Goal: Task Accomplishment & Management: Manage account settings

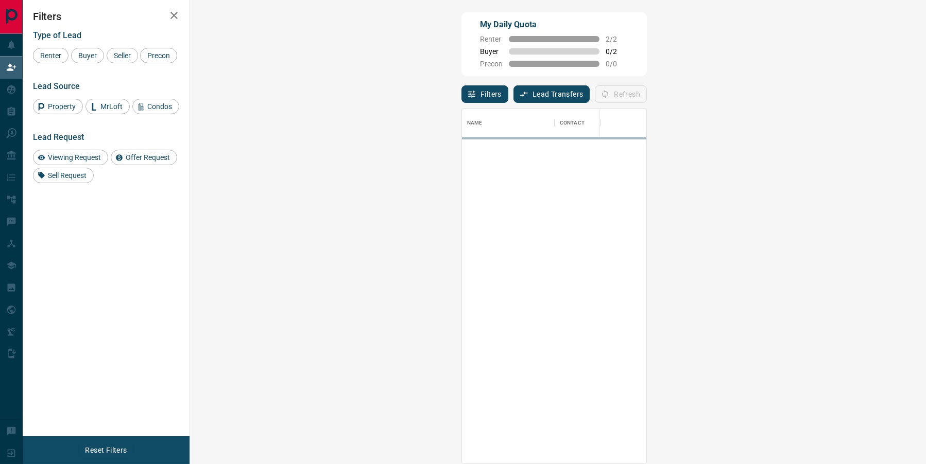
scroll to position [408, 714]
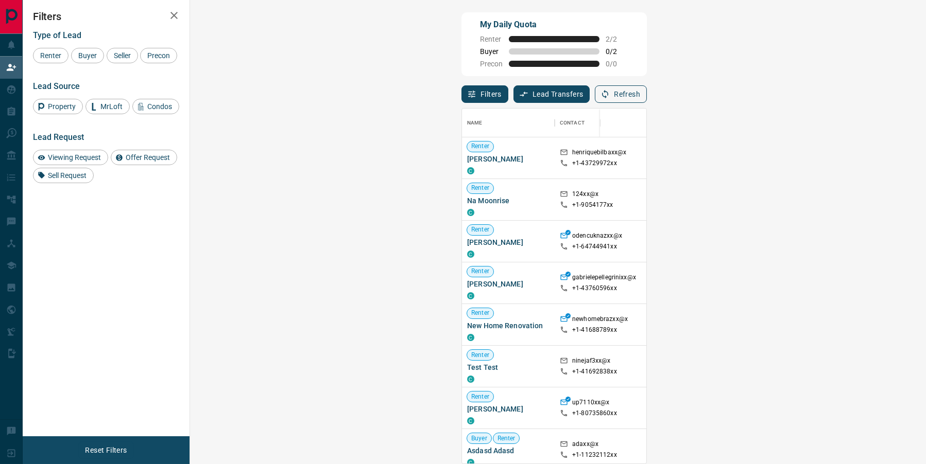
click at [647, 92] on button "Refresh" at bounding box center [621, 94] width 52 height 18
click at [647, 93] on button "Refresh" at bounding box center [621, 94] width 52 height 18
click at [647, 98] on button "Refresh" at bounding box center [621, 94] width 52 height 18
click at [647, 86] on button "Refresh" at bounding box center [621, 94] width 52 height 18
click at [647, 88] on button "Refresh" at bounding box center [621, 94] width 52 height 18
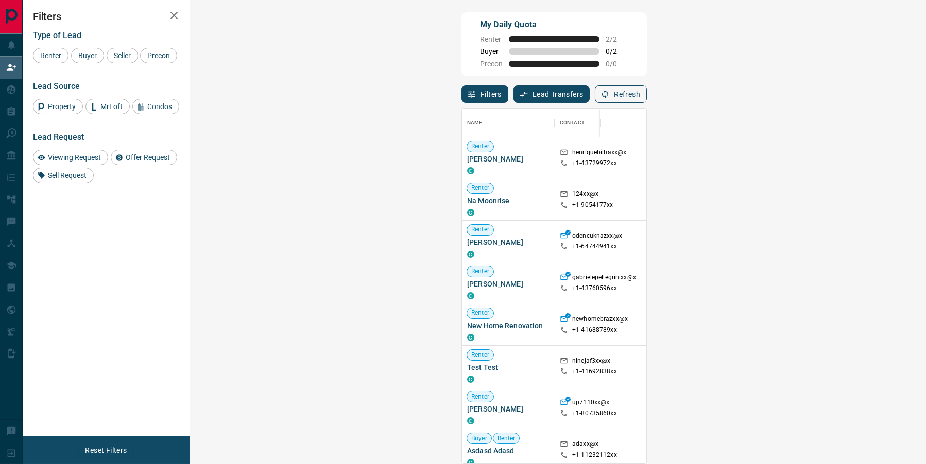
click at [647, 95] on button "Refresh" at bounding box center [621, 94] width 52 height 18
click at [647, 91] on button "Refresh" at bounding box center [621, 94] width 52 height 18
click at [647, 98] on button "Refresh" at bounding box center [621, 94] width 52 height 18
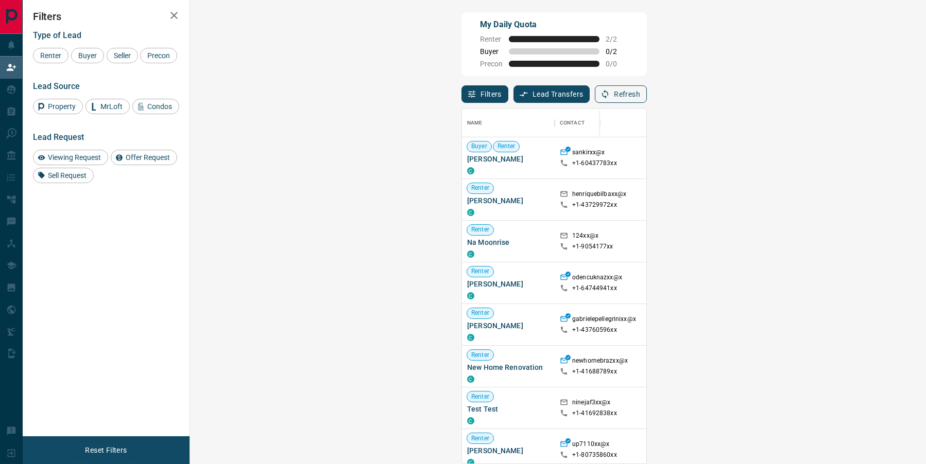
click at [647, 99] on button "Refresh" at bounding box center [621, 94] width 52 height 18
click at [647, 94] on button "Refresh" at bounding box center [621, 94] width 52 height 18
click at [647, 95] on button "Refresh" at bounding box center [621, 94] width 52 height 18
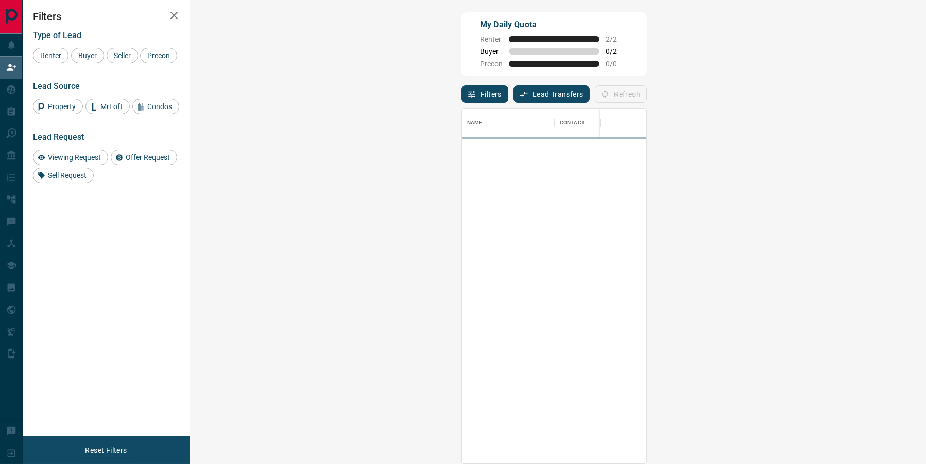
scroll to position [0, 0]
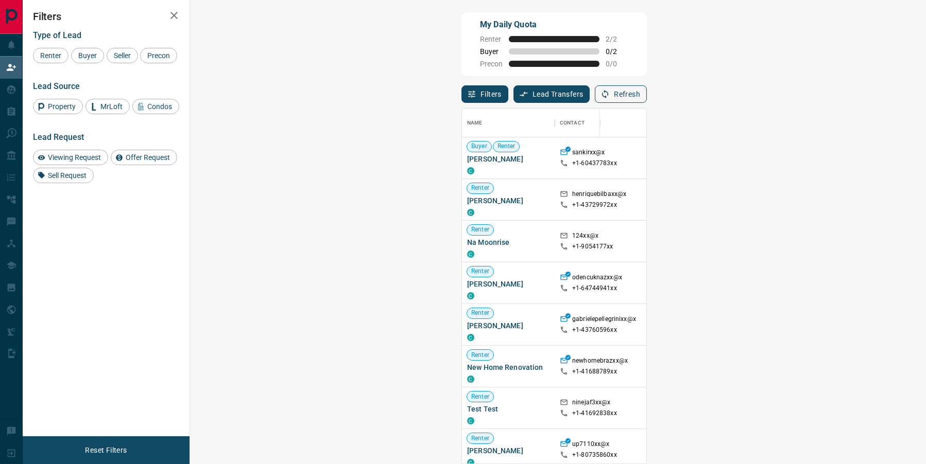
click at [647, 98] on button "Refresh" at bounding box center [621, 94] width 52 height 18
click at [647, 92] on button "Refresh" at bounding box center [621, 94] width 52 height 18
click at [647, 97] on button "Refresh" at bounding box center [621, 94] width 52 height 18
click at [647, 88] on button "Refresh" at bounding box center [621, 94] width 52 height 18
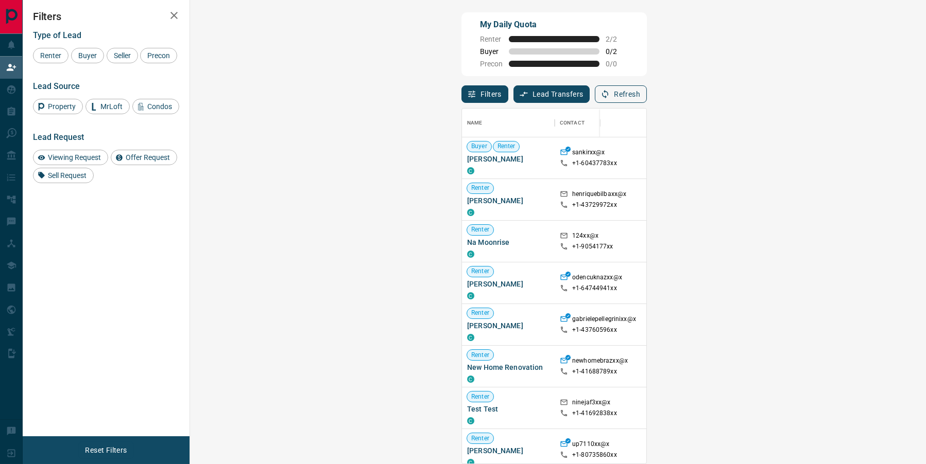
click at [647, 97] on button "Refresh" at bounding box center [621, 94] width 52 height 18
click at [647, 92] on button "Refresh" at bounding box center [621, 94] width 52 height 18
click at [647, 98] on button "Refresh" at bounding box center [621, 94] width 52 height 18
click at [610, 93] on icon "button" at bounding box center [604, 94] width 9 height 9
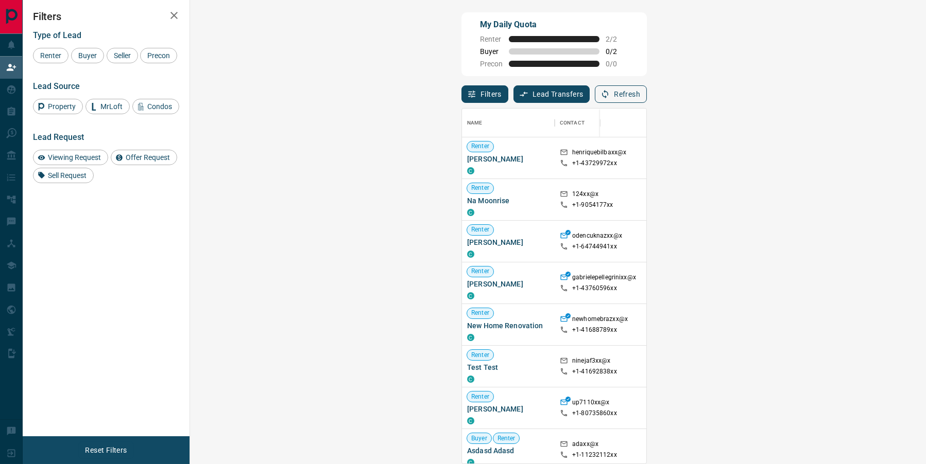
click at [647, 88] on button "Refresh" at bounding box center [621, 94] width 52 height 18
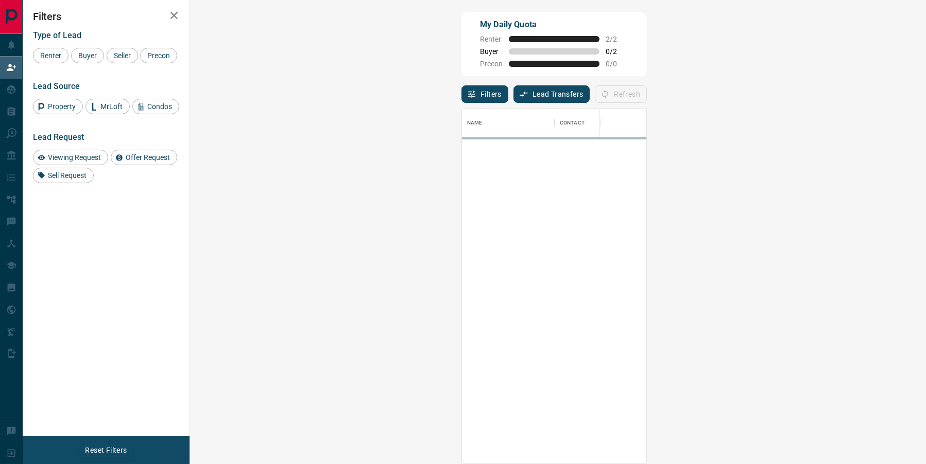
scroll to position [408, 714]
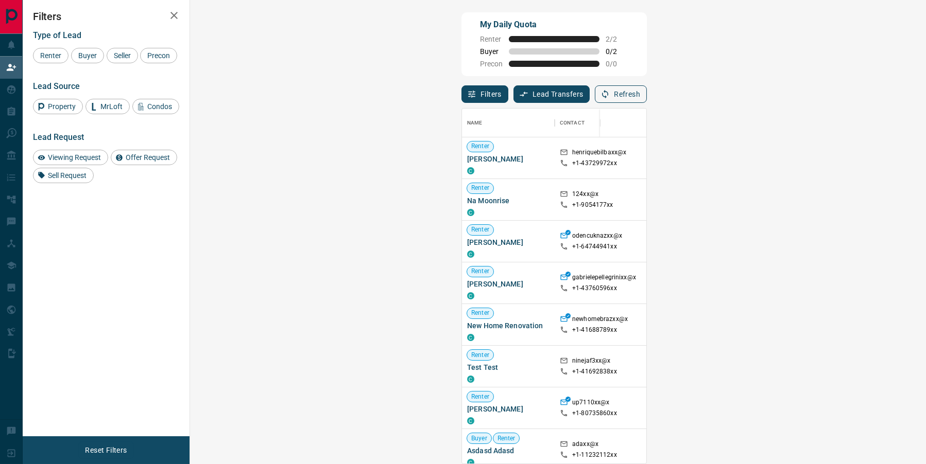
click at [647, 96] on button "Refresh" at bounding box center [621, 94] width 52 height 18
click at [647, 88] on button "Refresh" at bounding box center [621, 94] width 52 height 18
click at [647, 91] on button "Refresh" at bounding box center [621, 94] width 52 height 18
click at [647, 90] on button "Refresh" at bounding box center [621, 94] width 52 height 18
click at [647, 93] on button "Refresh" at bounding box center [621, 94] width 52 height 18
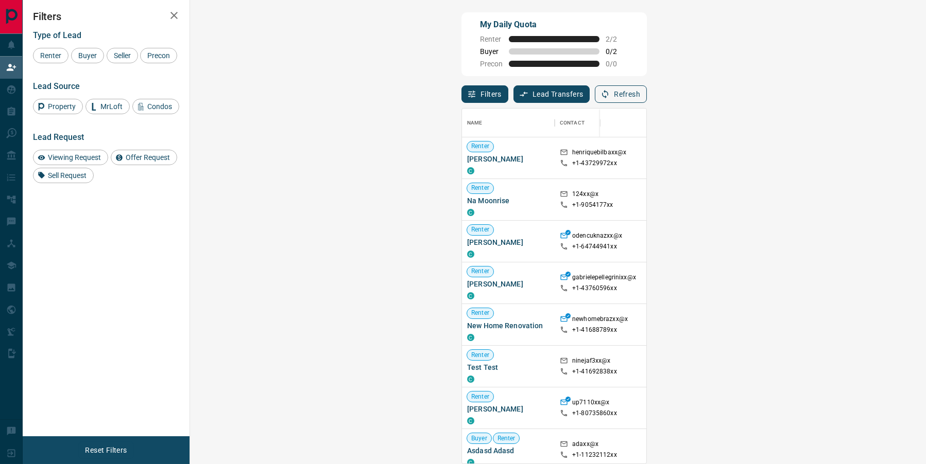
click at [647, 93] on button "Refresh" at bounding box center [621, 94] width 52 height 18
click at [647, 95] on button "Refresh" at bounding box center [621, 94] width 52 height 18
click at [647, 91] on button "Refresh" at bounding box center [621, 94] width 52 height 18
click at [610, 96] on icon "button" at bounding box center [604, 94] width 9 height 9
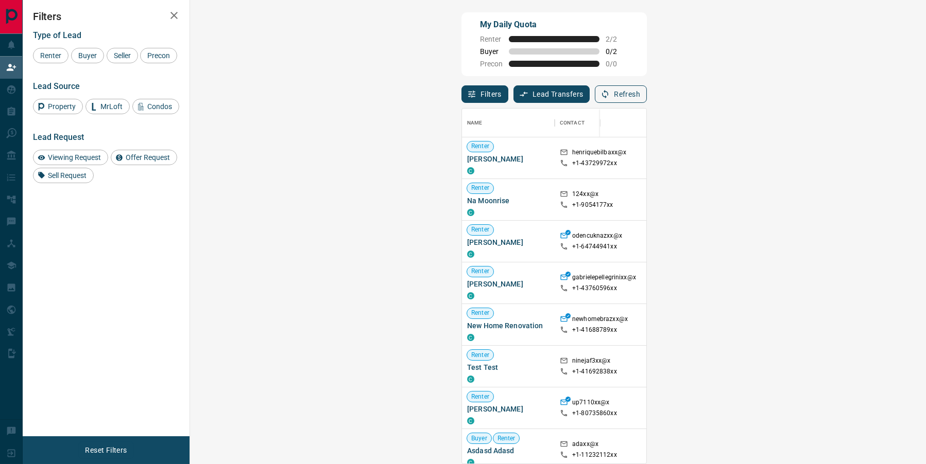
click at [647, 96] on button "Refresh" at bounding box center [621, 94] width 52 height 18
click at [647, 95] on button "Refresh" at bounding box center [621, 94] width 52 height 18
click at [647, 89] on button "Refresh" at bounding box center [621, 94] width 52 height 18
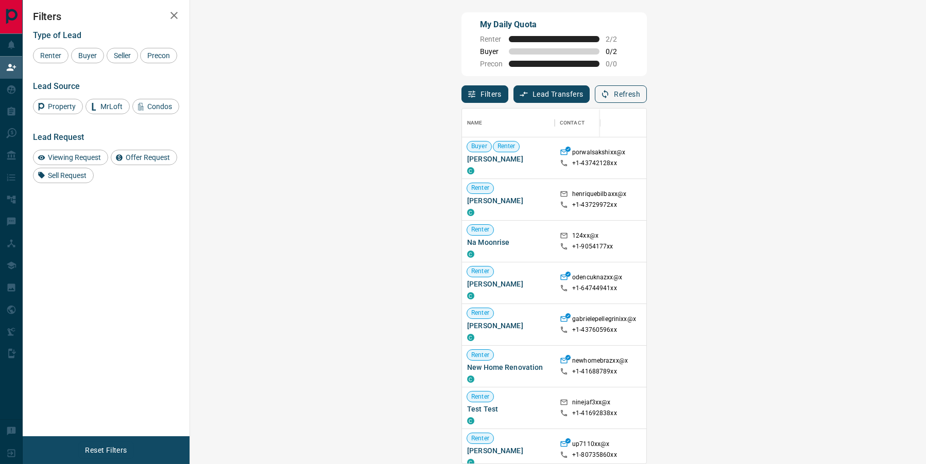
click at [647, 96] on button "Refresh" at bounding box center [621, 94] width 52 height 18
click at [647, 91] on button "Refresh" at bounding box center [621, 94] width 52 height 18
click at [647, 90] on button "Refresh" at bounding box center [621, 94] width 52 height 18
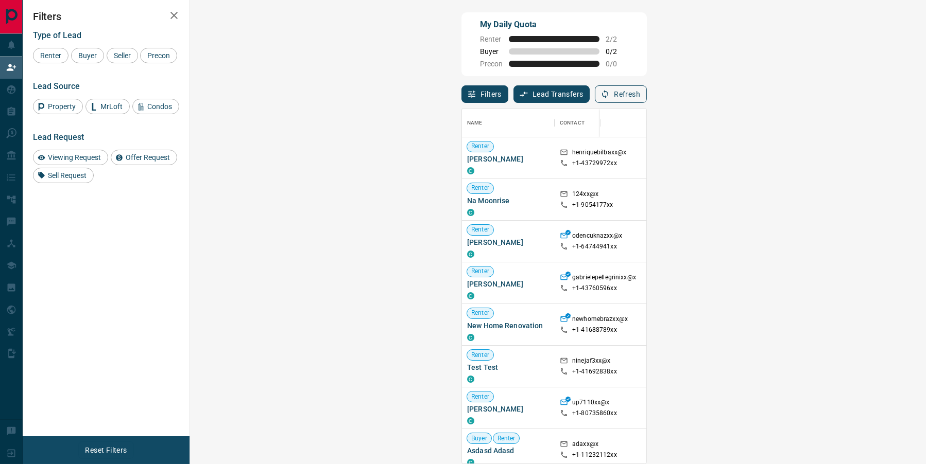
click at [647, 92] on button "Refresh" at bounding box center [621, 94] width 52 height 18
click at [647, 97] on button "Refresh" at bounding box center [621, 94] width 52 height 18
click at [647, 90] on button "Refresh" at bounding box center [621, 94] width 52 height 18
click at [647, 96] on button "Refresh" at bounding box center [621, 94] width 52 height 18
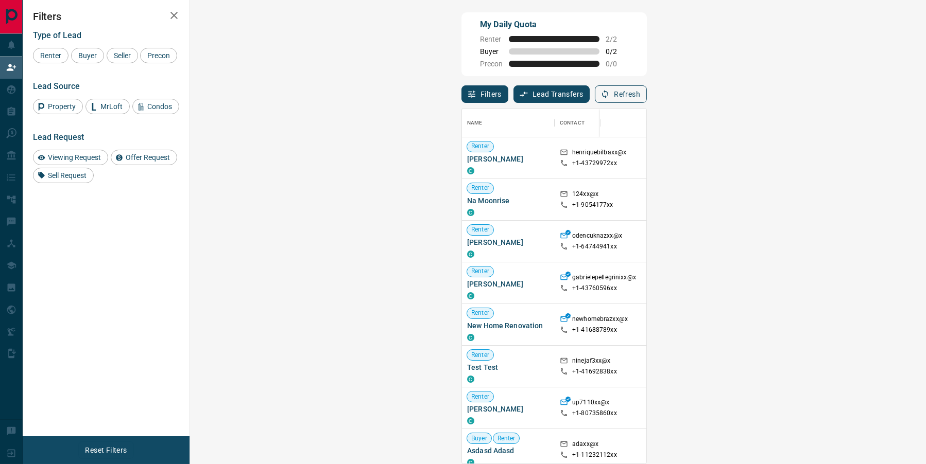
click at [647, 95] on button "Refresh" at bounding box center [621, 94] width 52 height 18
click at [647, 96] on button "Refresh" at bounding box center [621, 94] width 52 height 18
click at [647, 99] on button "Refresh" at bounding box center [621, 94] width 52 height 18
click at [647, 95] on button "Refresh" at bounding box center [621, 94] width 52 height 18
click at [647, 93] on button "Refresh" at bounding box center [621, 94] width 52 height 18
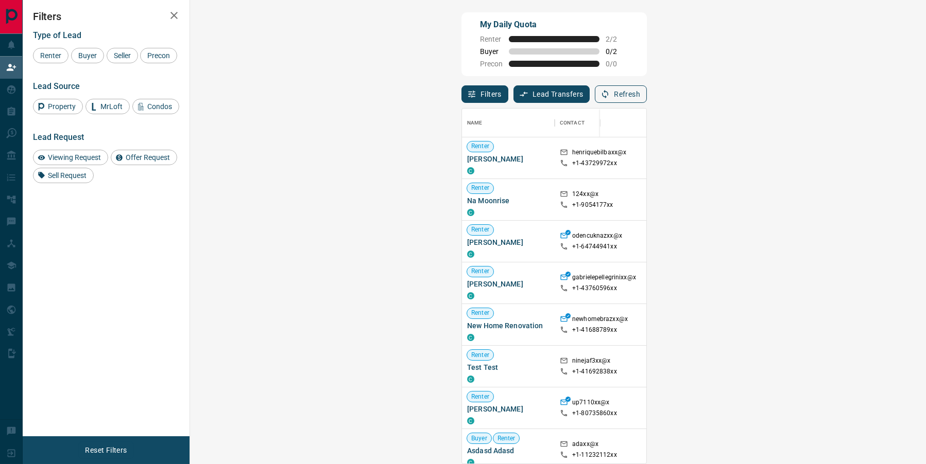
click at [647, 100] on button "Refresh" at bounding box center [621, 94] width 52 height 18
click at [647, 96] on button "Refresh" at bounding box center [621, 94] width 52 height 18
click at [647, 99] on button "Refresh" at bounding box center [621, 94] width 52 height 18
click at [647, 98] on button "Refresh" at bounding box center [621, 94] width 52 height 18
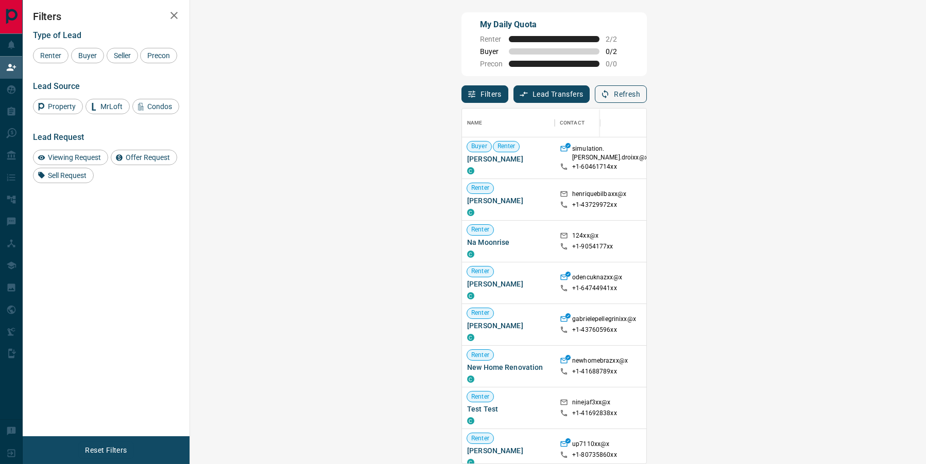
click at [647, 93] on button "Refresh" at bounding box center [621, 94] width 52 height 18
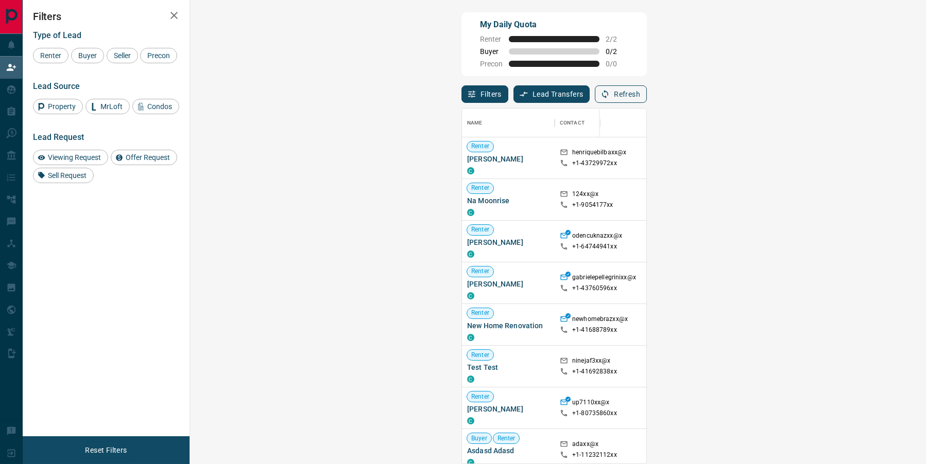
click at [647, 94] on button "Refresh" at bounding box center [621, 94] width 52 height 18
click at [647, 93] on button "Refresh" at bounding box center [621, 94] width 52 height 18
click at [647, 91] on button "Refresh" at bounding box center [621, 94] width 52 height 18
click at [647, 95] on button "Refresh" at bounding box center [621, 94] width 52 height 18
click at [647, 88] on button "Refresh" at bounding box center [621, 94] width 52 height 18
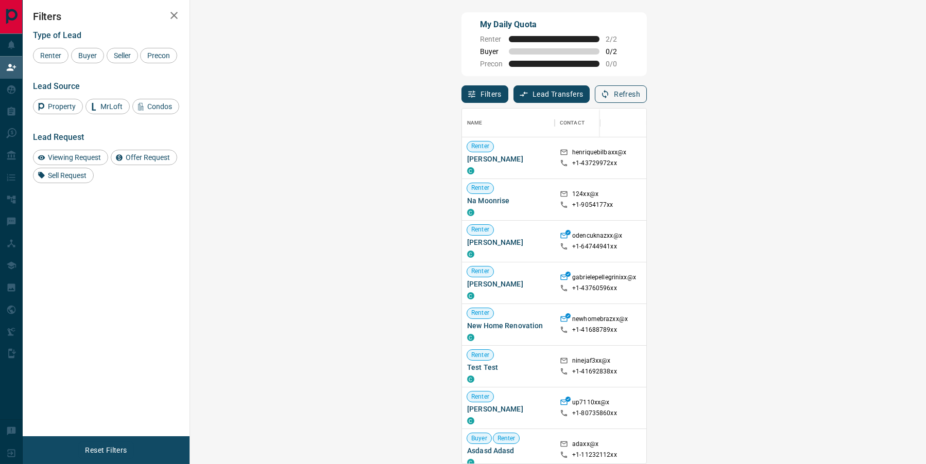
click at [647, 87] on button "Refresh" at bounding box center [621, 94] width 52 height 18
click at [647, 94] on button "Refresh" at bounding box center [621, 94] width 52 height 18
click at [647, 86] on button "Refresh" at bounding box center [621, 94] width 52 height 18
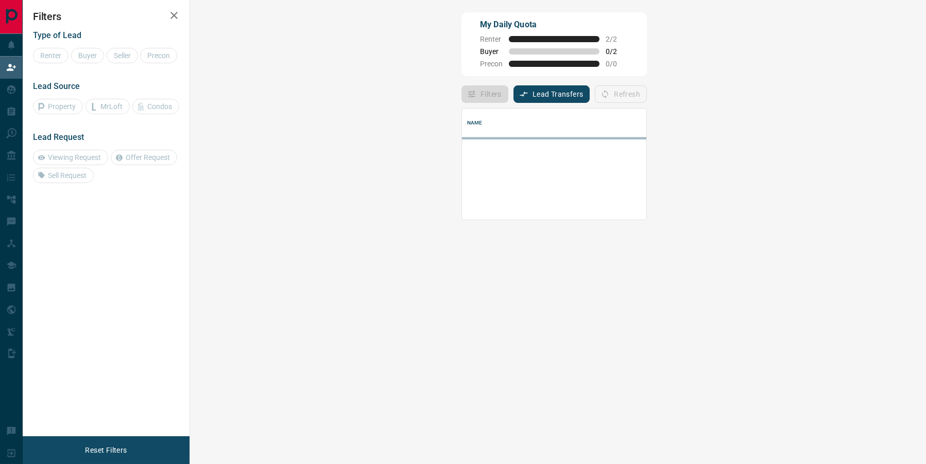
scroll to position [0, 0]
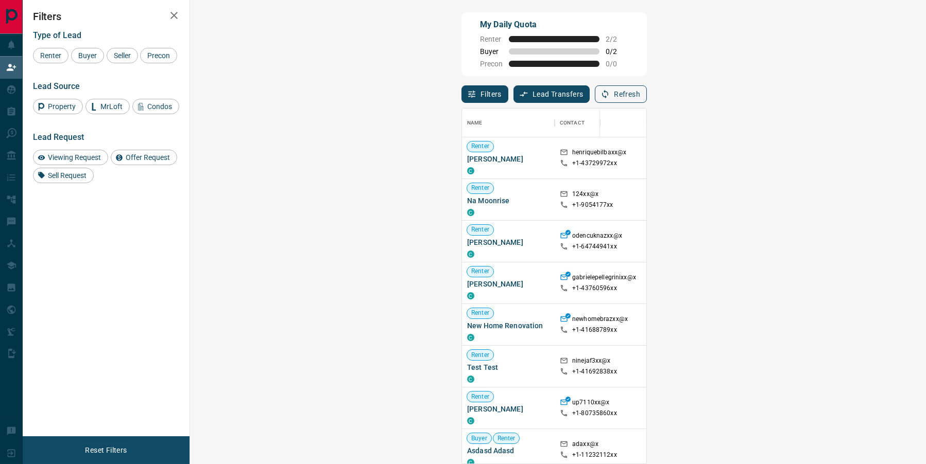
click at [610, 95] on icon "button" at bounding box center [604, 94] width 9 height 9
click at [647, 97] on button "Refresh" at bounding box center [621, 94] width 52 height 18
click at [647, 98] on button "Refresh" at bounding box center [621, 94] width 52 height 18
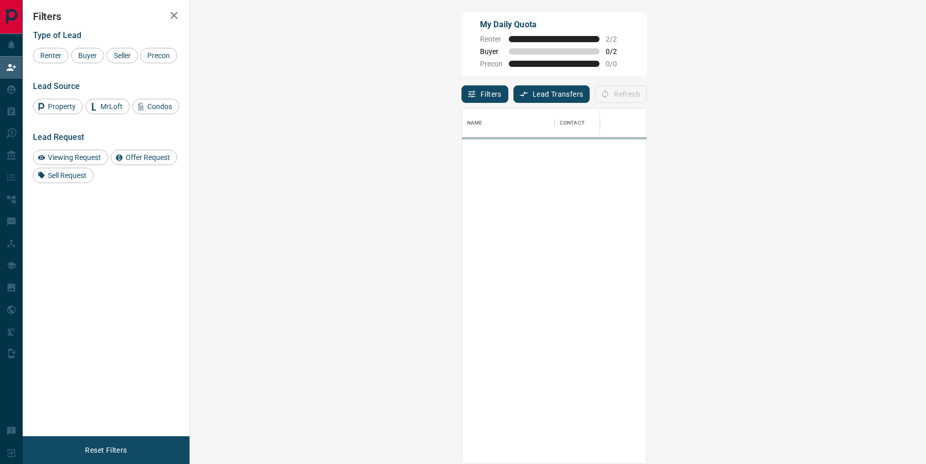
scroll to position [408, 714]
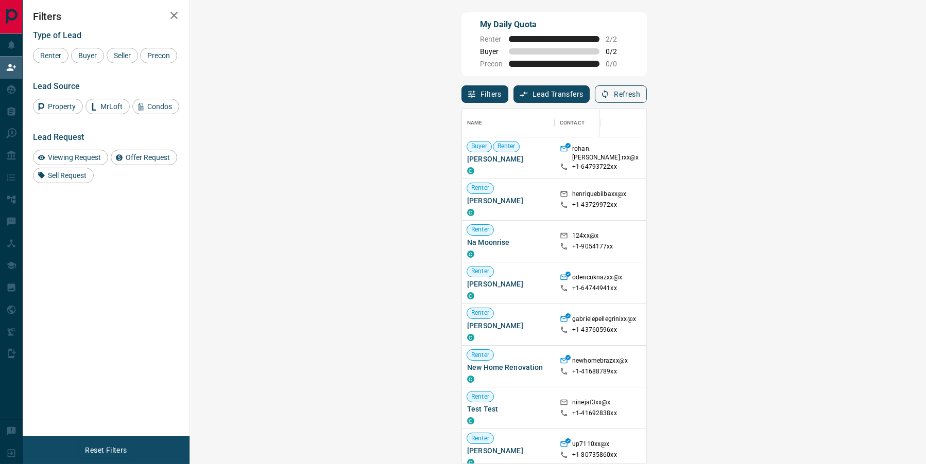
click at [647, 94] on button "Refresh" at bounding box center [621, 94] width 52 height 18
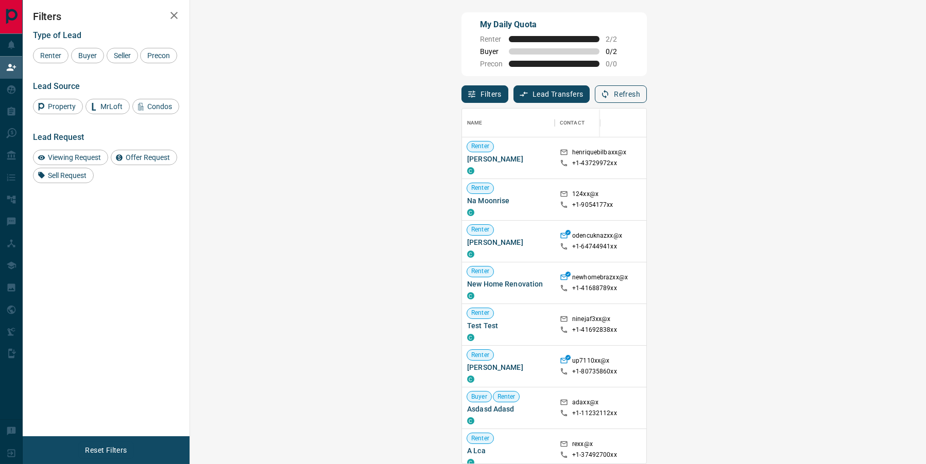
click at [647, 89] on button "Refresh" at bounding box center [621, 94] width 52 height 18
click at [647, 98] on button "Refresh" at bounding box center [621, 94] width 52 height 18
click at [647, 85] on button "Refresh" at bounding box center [621, 94] width 52 height 18
click at [610, 92] on icon "button" at bounding box center [604, 94] width 9 height 9
click at [647, 99] on button "Refresh" at bounding box center [621, 94] width 52 height 18
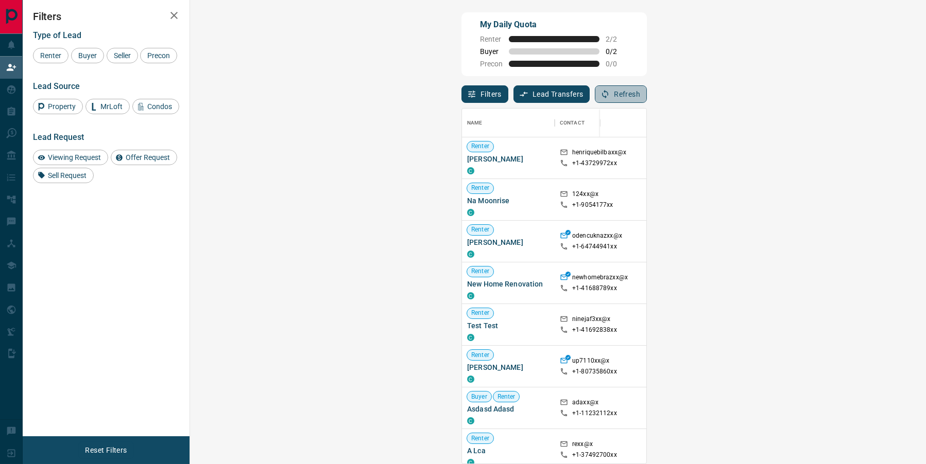
click at [647, 97] on button "Refresh" at bounding box center [621, 94] width 52 height 18
click at [647, 88] on button "Refresh" at bounding box center [621, 94] width 52 height 18
click at [647, 98] on button "Refresh" at bounding box center [621, 94] width 52 height 18
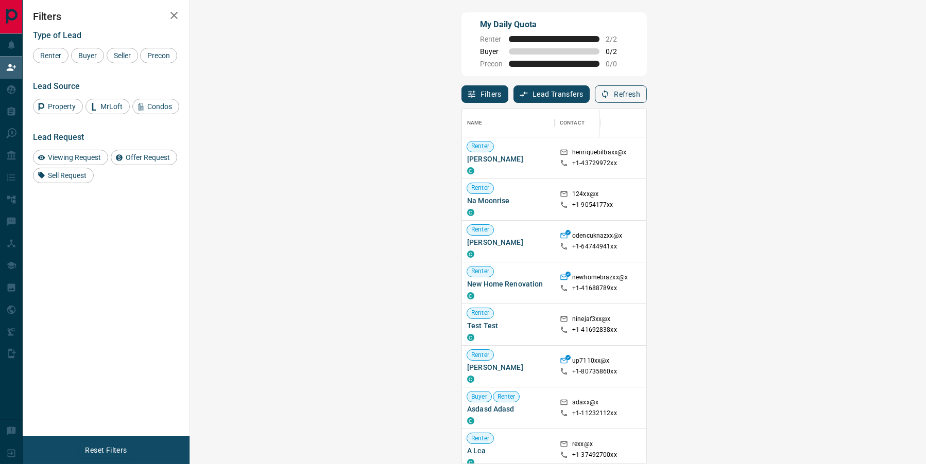
click at [647, 98] on button "Refresh" at bounding box center [621, 94] width 52 height 18
click at [647, 94] on button "Refresh" at bounding box center [621, 94] width 52 height 18
click at [647, 88] on button "Refresh" at bounding box center [621, 94] width 52 height 18
click at [647, 95] on button "Refresh" at bounding box center [621, 94] width 52 height 18
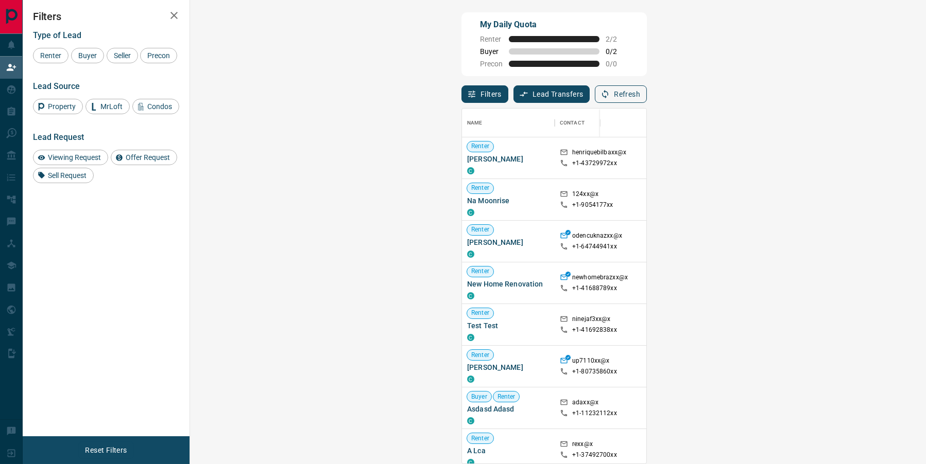
click at [647, 93] on button "Refresh" at bounding box center [621, 94] width 52 height 18
click at [641, 110] on div at bounding box center [623, 123] width 36 height 29
click at [647, 91] on button "Refresh" at bounding box center [621, 94] width 52 height 18
click at [647, 93] on button "Refresh" at bounding box center [621, 94] width 52 height 18
click at [647, 96] on button "Refresh" at bounding box center [621, 94] width 52 height 18
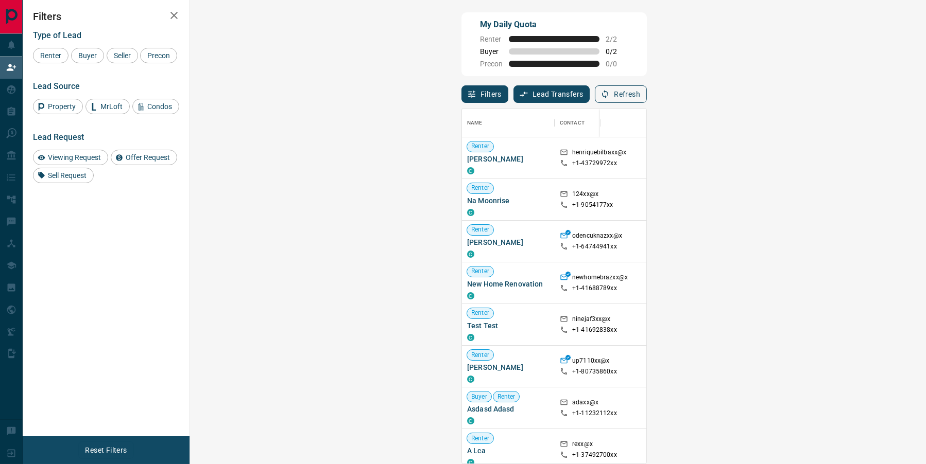
click at [647, 91] on button "Refresh" at bounding box center [621, 94] width 52 height 18
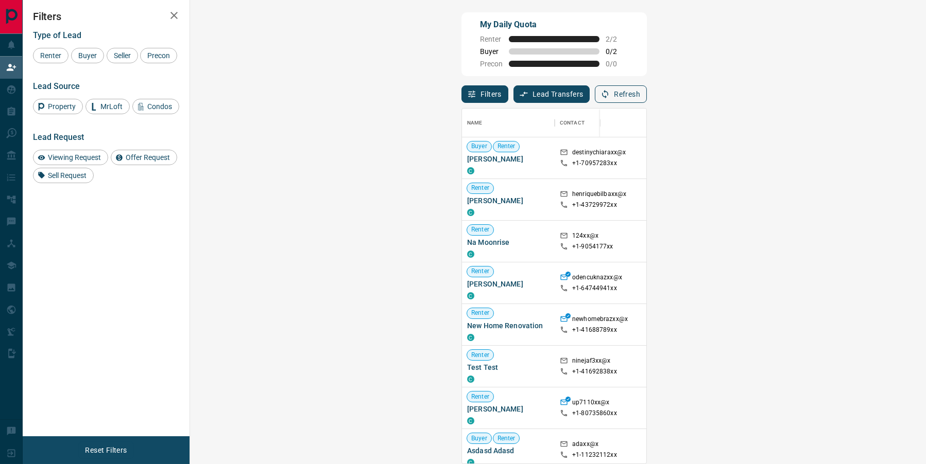
click at [647, 89] on button "Refresh" at bounding box center [621, 94] width 52 height 18
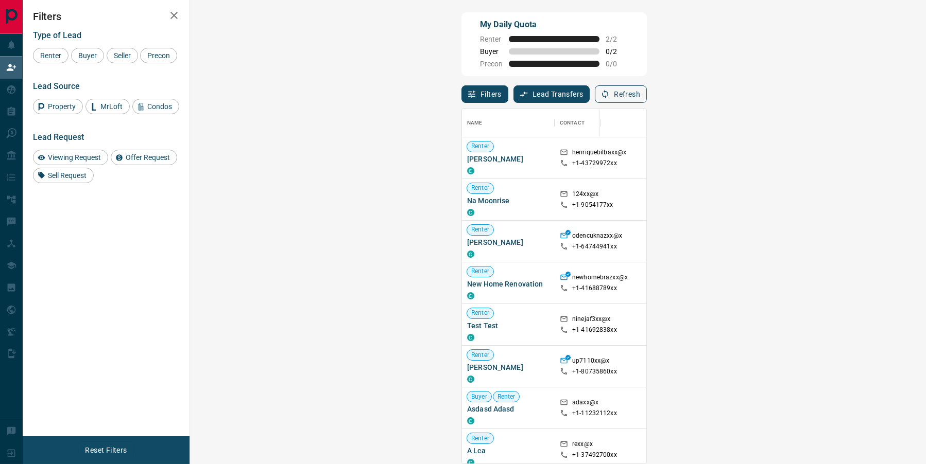
click at [647, 93] on button "Refresh" at bounding box center [621, 94] width 52 height 18
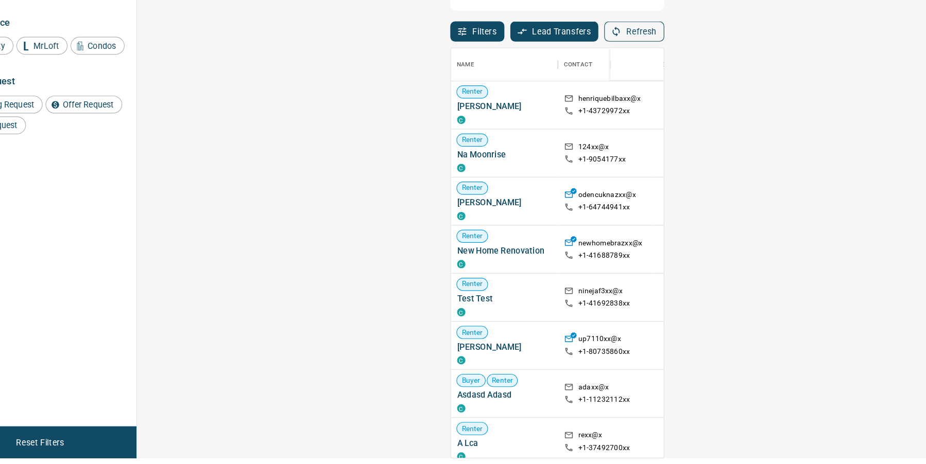
scroll to position [0, 0]
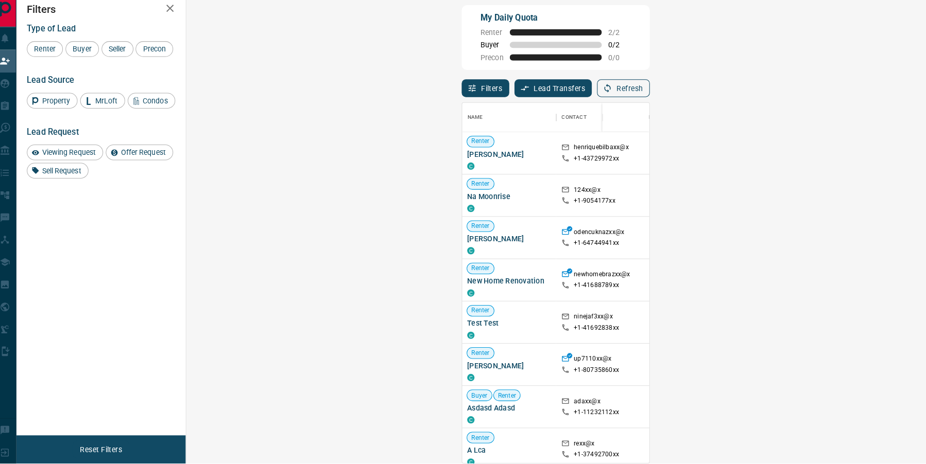
click at [647, 96] on button "Refresh" at bounding box center [621, 94] width 52 height 18
click at [647, 98] on button "Refresh" at bounding box center [621, 94] width 52 height 18
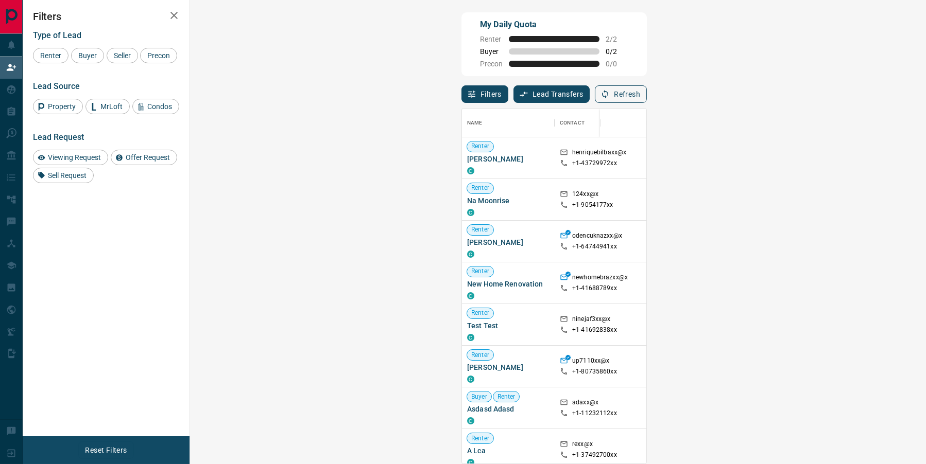
click at [647, 86] on button "Refresh" at bounding box center [621, 94] width 52 height 18
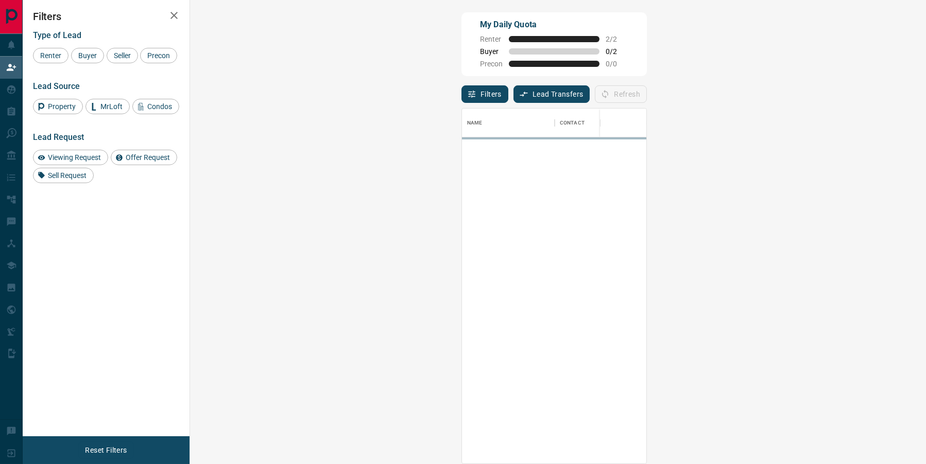
scroll to position [408, 714]
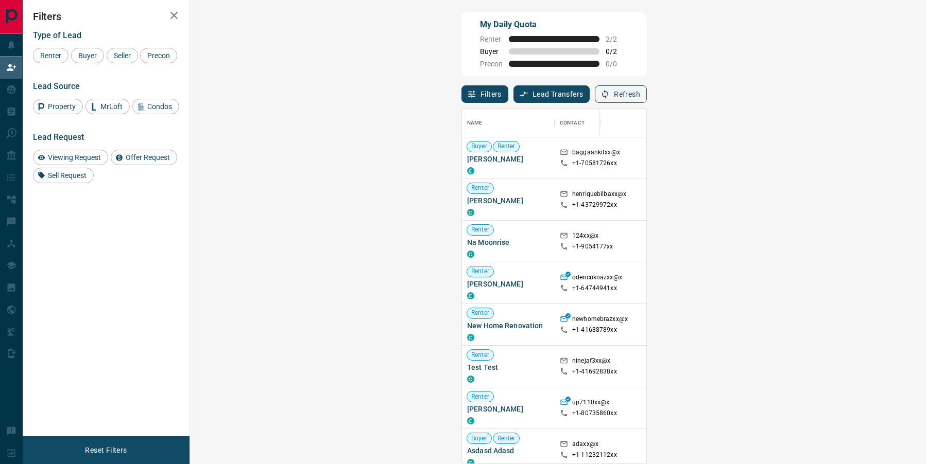
click at [647, 99] on button "Refresh" at bounding box center [621, 94] width 52 height 18
click at [859, 154] on span "Viewing Request ( 1 )" at bounding box center [887, 157] width 57 height 7
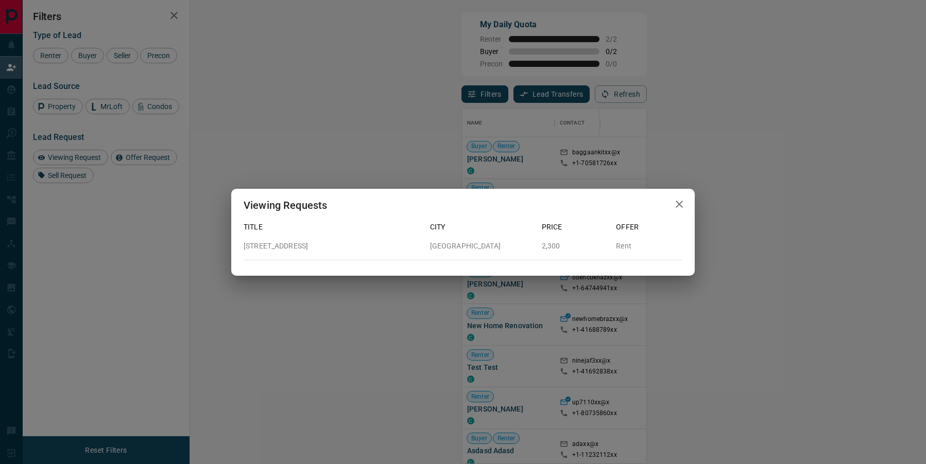
click at [671, 215] on button "button" at bounding box center [679, 204] width 21 height 21
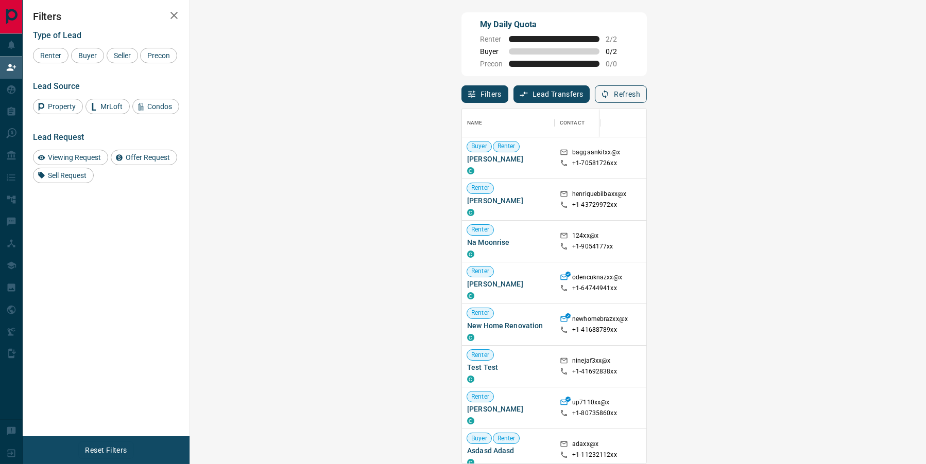
click at [647, 100] on button "Refresh" at bounding box center [621, 94] width 52 height 18
click at [641, 109] on div at bounding box center [623, 123] width 36 height 29
click at [647, 98] on button "Refresh" at bounding box center [621, 94] width 52 height 18
click at [647, 101] on button "Refresh" at bounding box center [621, 94] width 52 height 18
click at [647, 98] on button "Refresh" at bounding box center [621, 94] width 52 height 18
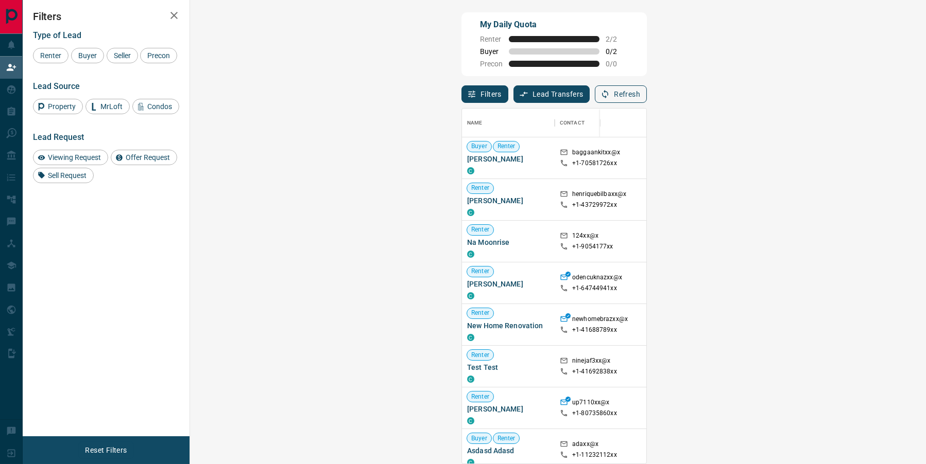
click at [647, 99] on button "Refresh" at bounding box center [621, 94] width 52 height 18
click at [608, 98] on icon "button" at bounding box center [605, 94] width 6 height 9
click at [647, 100] on button "Refresh" at bounding box center [621, 94] width 52 height 18
click at [647, 96] on button "Refresh" at bounding box center [621, 94] width 52 height 18
click at [647, 92] on button "Refresh" at bounding box center [621, 94] width 52 height 18
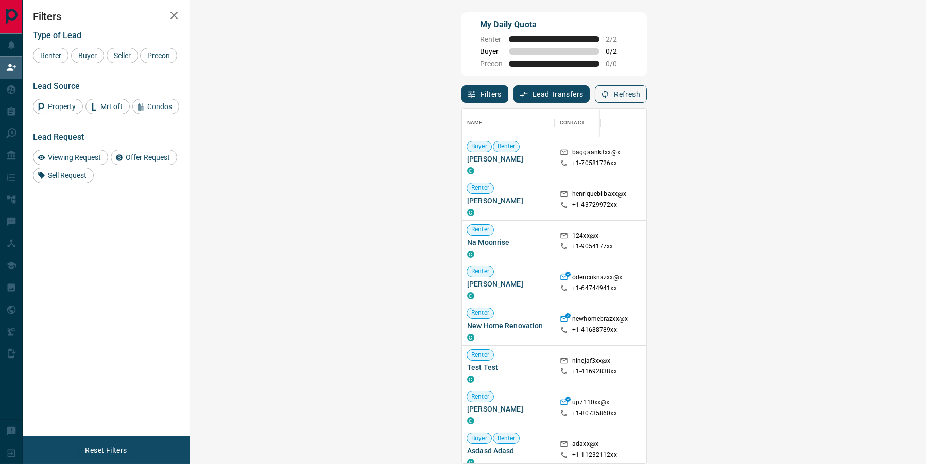
click at [647, 93] on button "Refresh" at bounding box center [621, 94] width 52 height 18
click at [647, 97] on button "Refresh" at bounding box center [621, 94] width 52 height 18
click at [647, 96] on button "Refresh" at bounding box center [621, 94] width 52 height 18
click at [647, 99] on button "Refresh" at bounding box center [621, 94] width 52 height 18
click at [647, 95] on button "Refresh" at bounding box center [621, 94] width 52 height 18
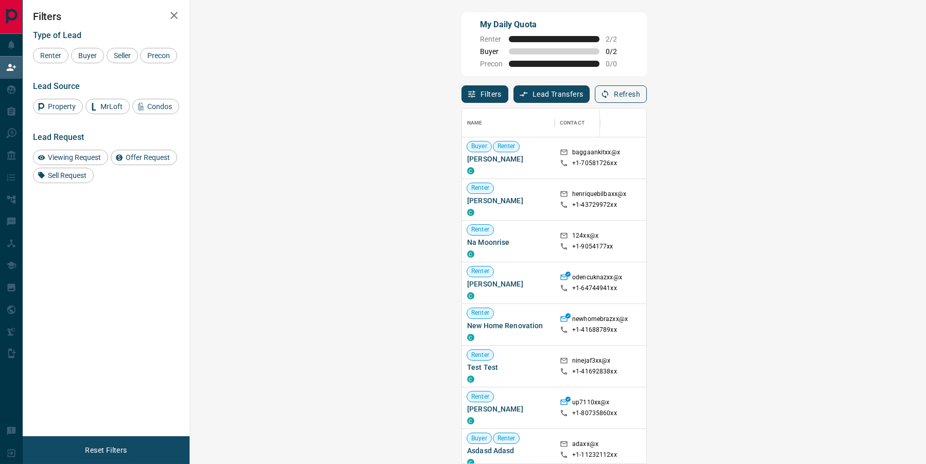
click at [647, 94] on button "Refresh" at bounding box center [621, 94] width 52 height 18
click at [647, 96] on button "Refresh" at bounding box center [621, 94] width 52 height 18
click at [647, 89] on button "Refresh" at bounding box center [621, 94] width 52 height 18
click at [647, 78] on div "Filters Lead Transfers 0 Refresh" at bounding box center [553, 89] width 185 height 27
click at [647, 77] on div "Filters Lead Transfers 0 Refresh" at bounding box center [553, 89] width 185 height 27
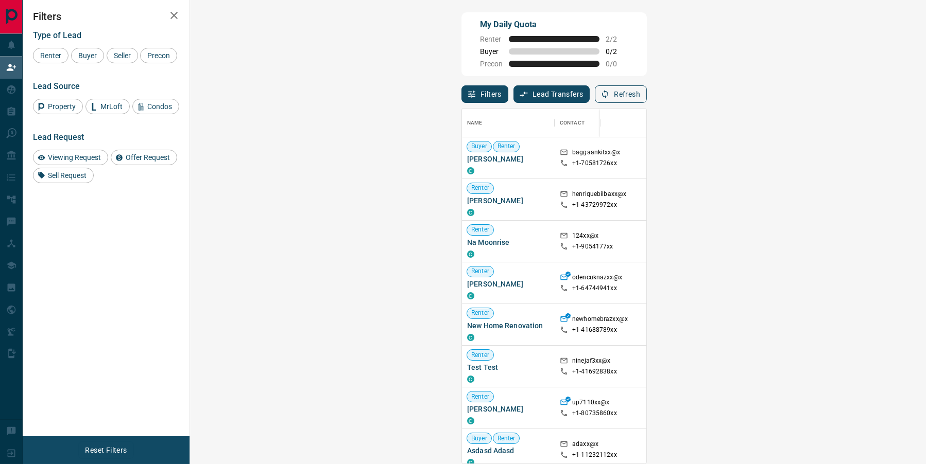
click at [647, 99] on button "Refresh" at bounding box center [621, 94] width 52 height 18
